Goal: Task Accomplishment & Management: Use online tool/utility

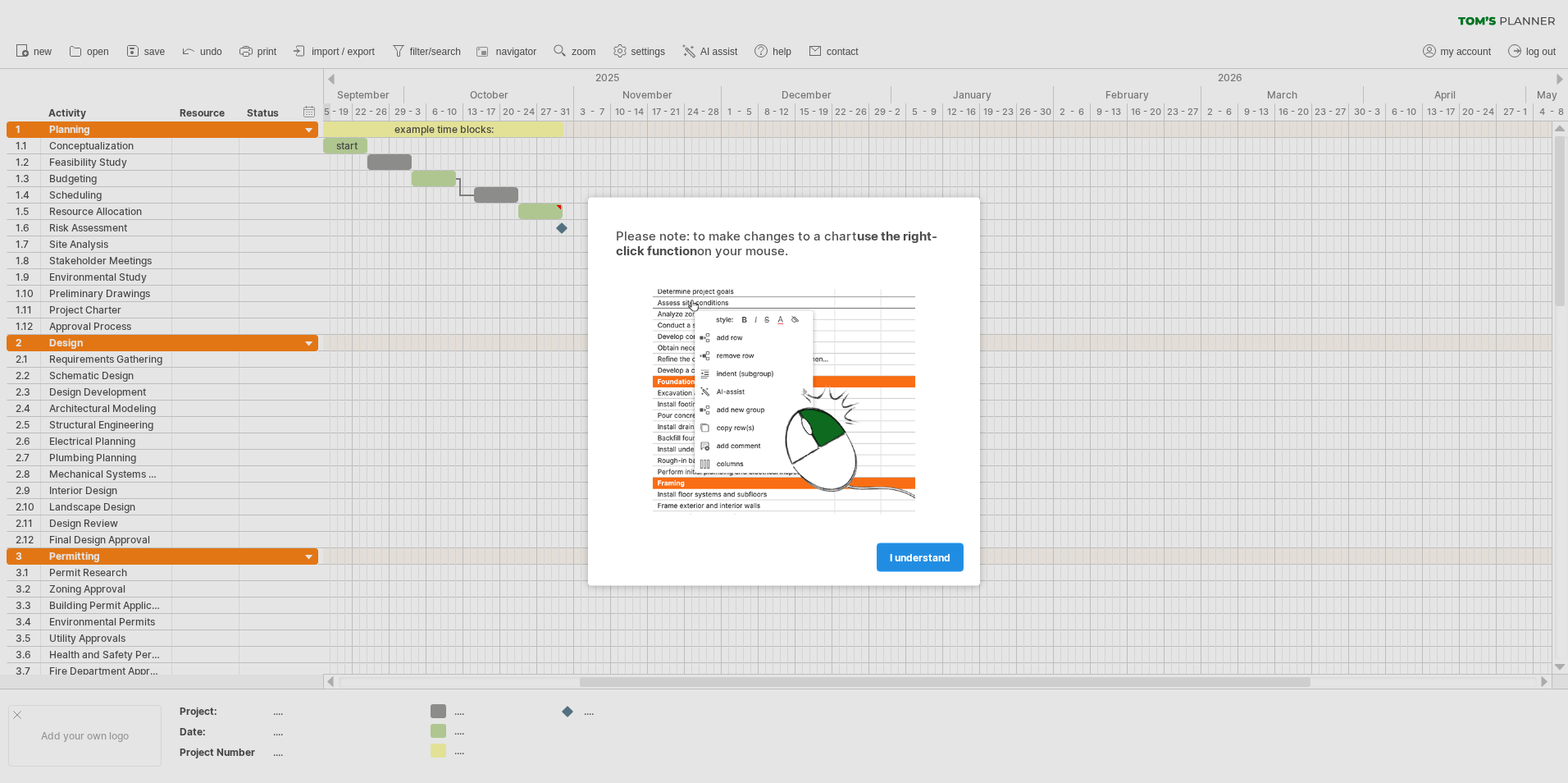
click at [904, 556] on span "I understand" at bounding box center [920, 557] width 61 height 12
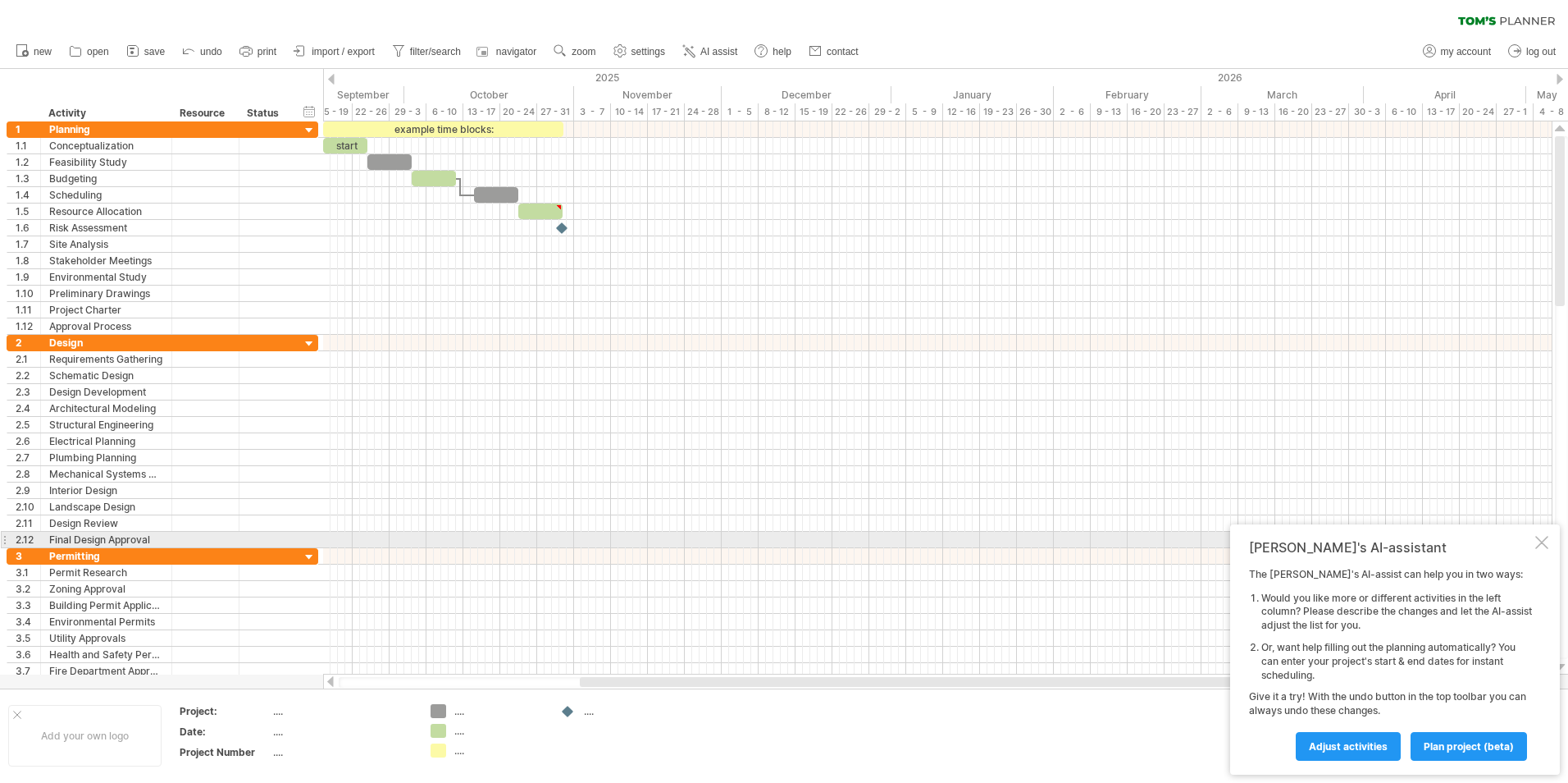
click at [1543, 538] on div at bounding box center [1541, 542] width 13 height 13
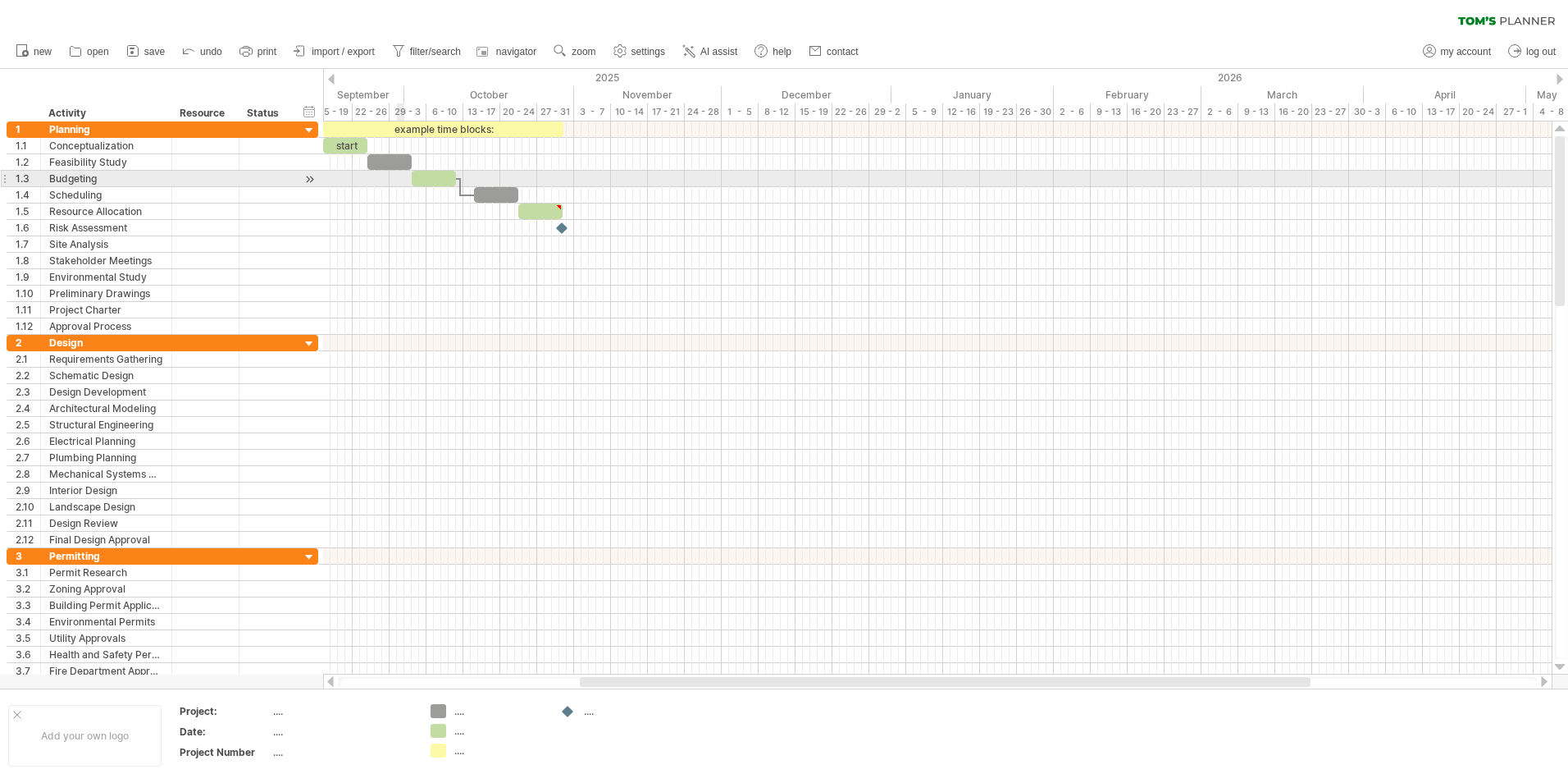
click at [404, 177] on div at bounding box center [937, 179] width 1229 height 17
click at [102, 173] on div "Budgeting" at bounding box center [106, 179] width 114 height 16
click at [140, 46] on icon at bounding box center [132, 51] width 17 height 17
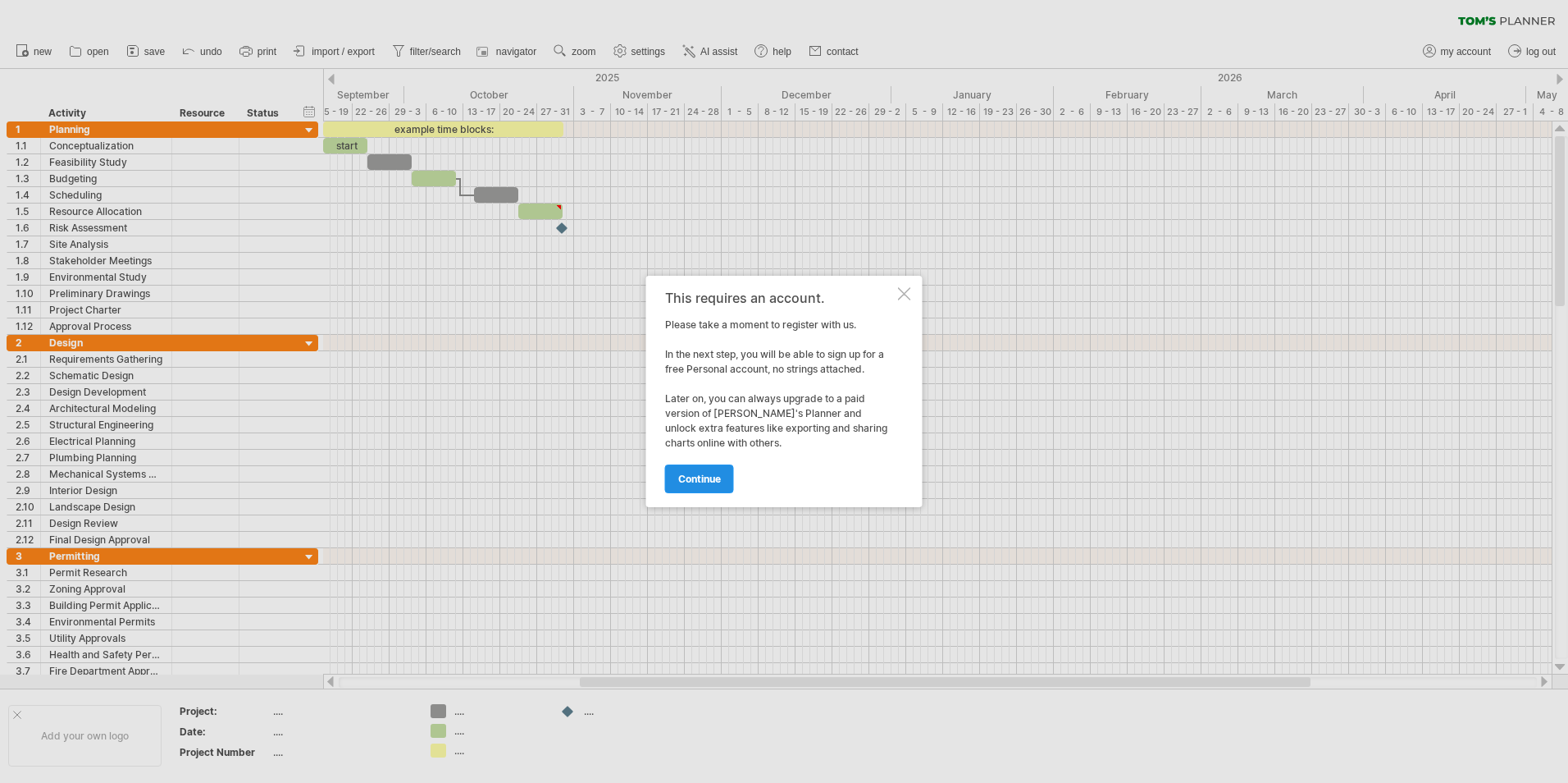
click at [713, 475] on span "continue" at bounding box center [700, 479] width 43 height 12
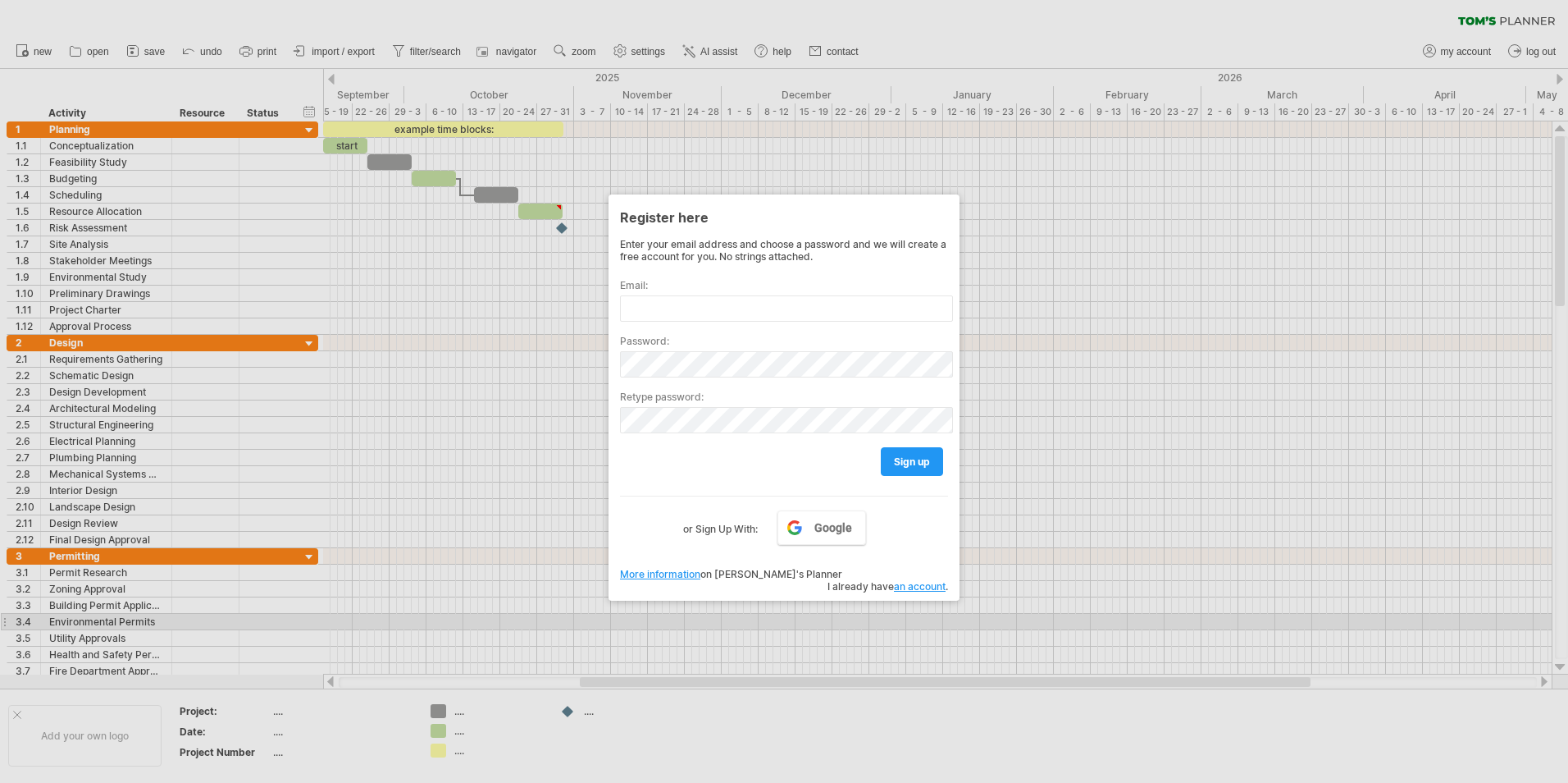
click at [1027, 618] on div at bounding box center [784, 392] width 1568 height 783
click at [397, 150] on div at bounding box center [784, 392] width 1568 height 783
